Goal: Task Accomplishment & Management: Use online tool/utility

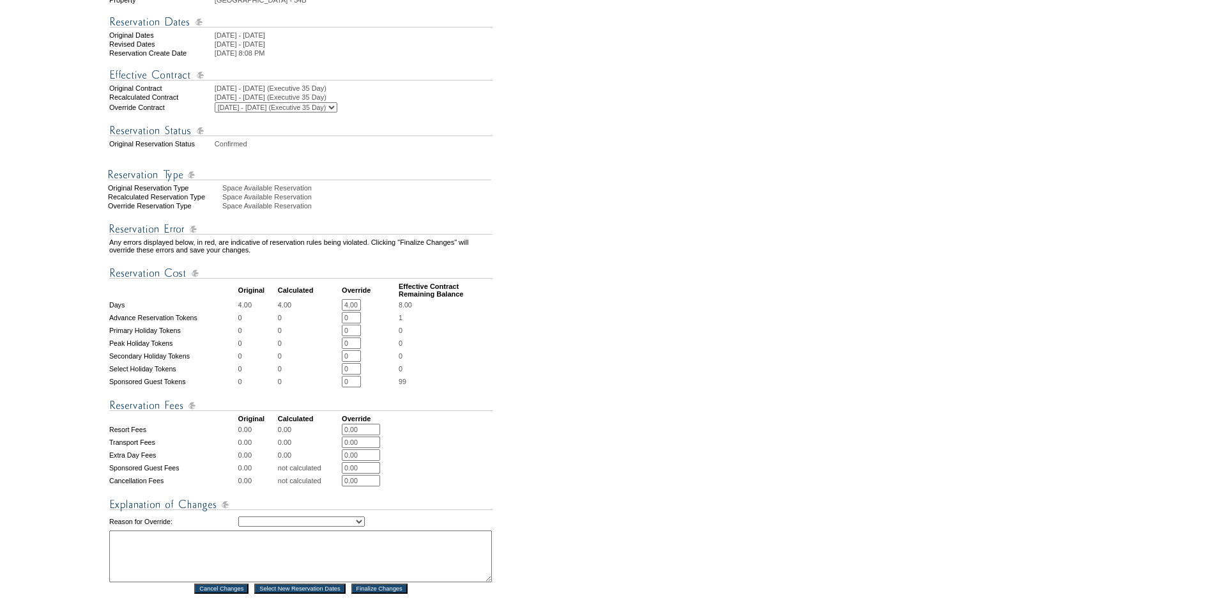
scroll to position [383, 0]
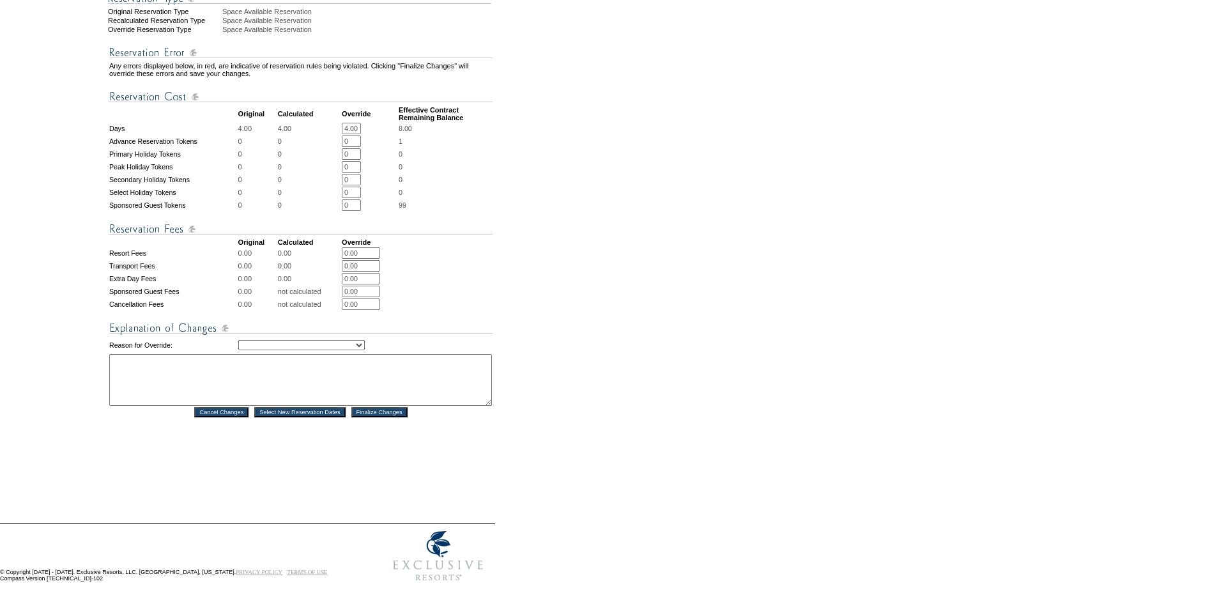
drag, startPoint x: 272, startPoint y: 378, endPoint x: 271, endPoint y: 385, distance: 7.1
click at [272, 350] on select "Creating Continuous Stay Days Rebooked After Cancellation Editing Occupant Expe…" at bounding box center [301, 345] width 126 height 10
select select "1036"
click at [238, 350] on select "Creating Continuous Stay Days Rebooked After Cancellation Editing Occupant Expe…" at bounding box center [301, 345] width 126 height 10
click at [291, 406] on textarea at bounding box center [300, 380] width 383 height 52
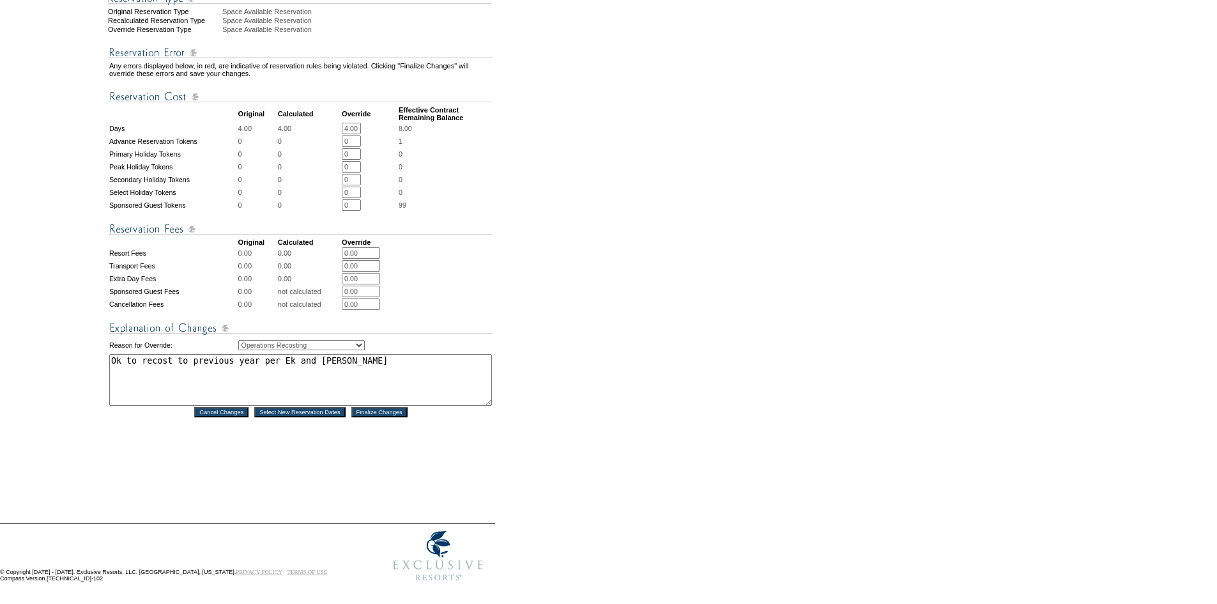
type textarea "Ok to recost to previous year per Ek and [PERSON_NAME]"
click at [408, 417] on input "Finalize Changes" at bounding box center [379, 412] width 56 height 10
click at [398, 417] on input "Finalize Changes" at bounding box center [379, 412] width 56 height 10
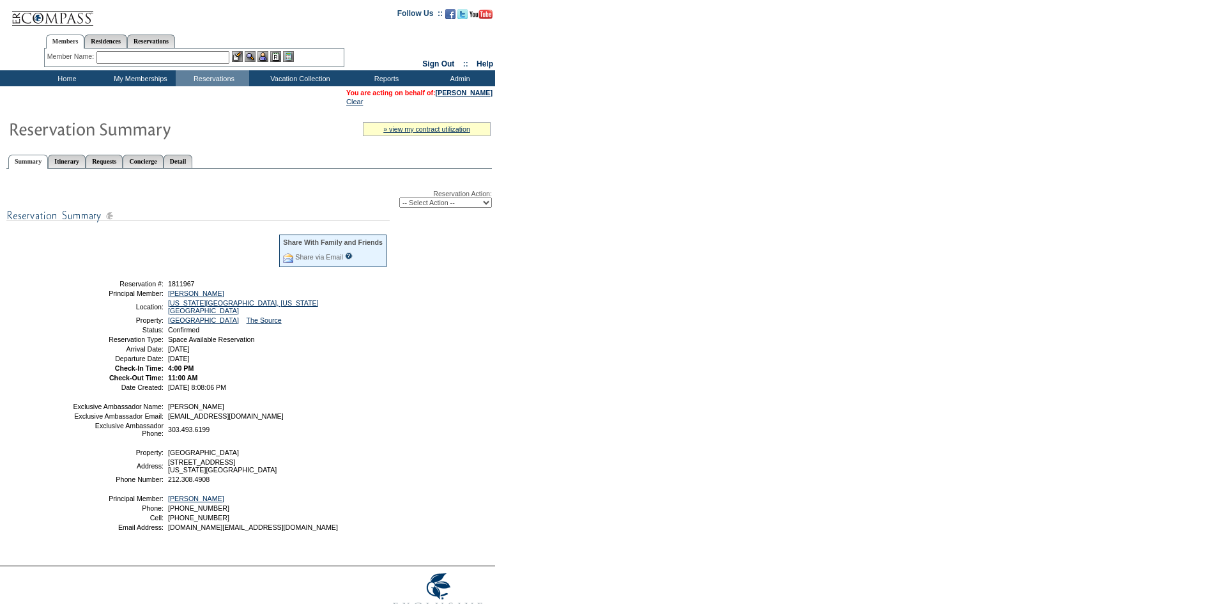
click at [485, 313] on div "Reservation Action: -- Select Action -- Modify Reservation Dates Modify Reserva…" at bounding box center [249, 366] width 486 height 380
click at [468, 91] on link "[PERSON_NAME]" at bounding box center [464, 93] width 57 height 8
